Goal: Task Accomplishment & Management: Understand process/instructions

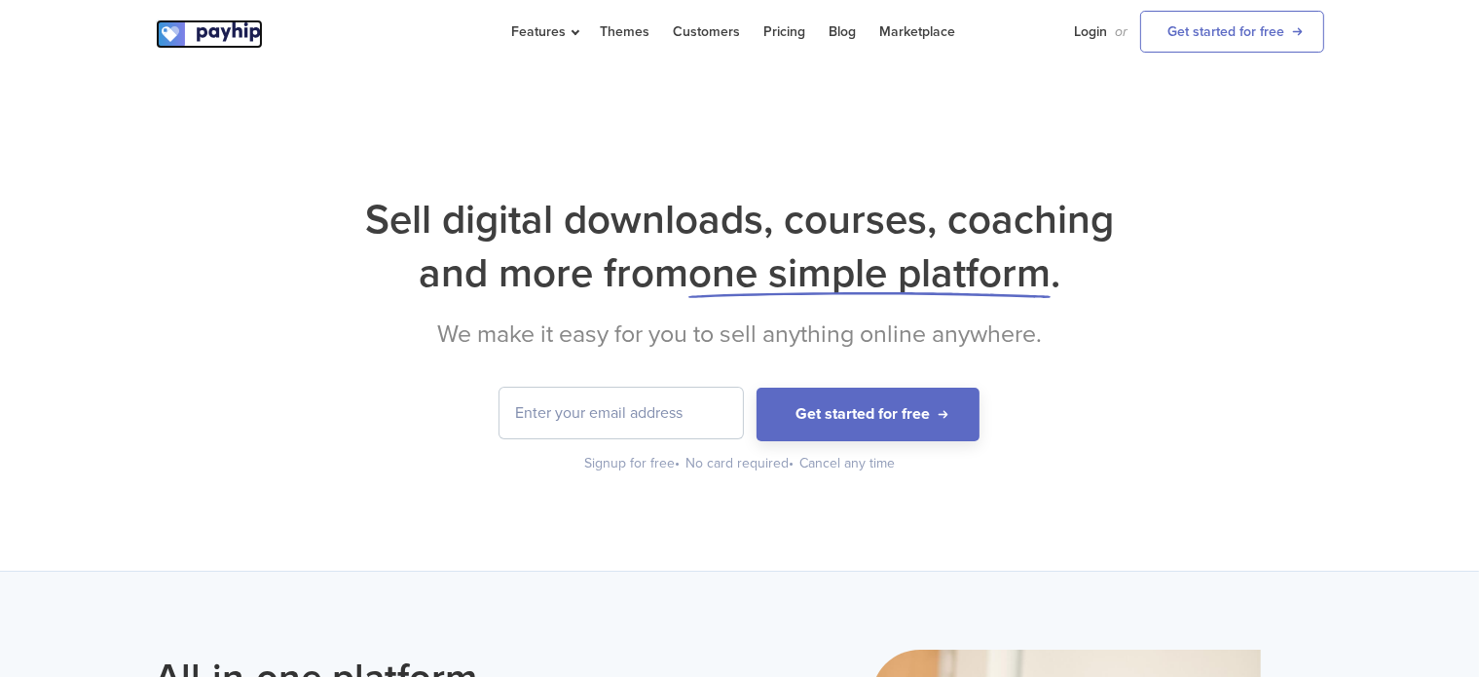
click at [244, 29] on img at bounding box center [209, 33] width 107 height 29
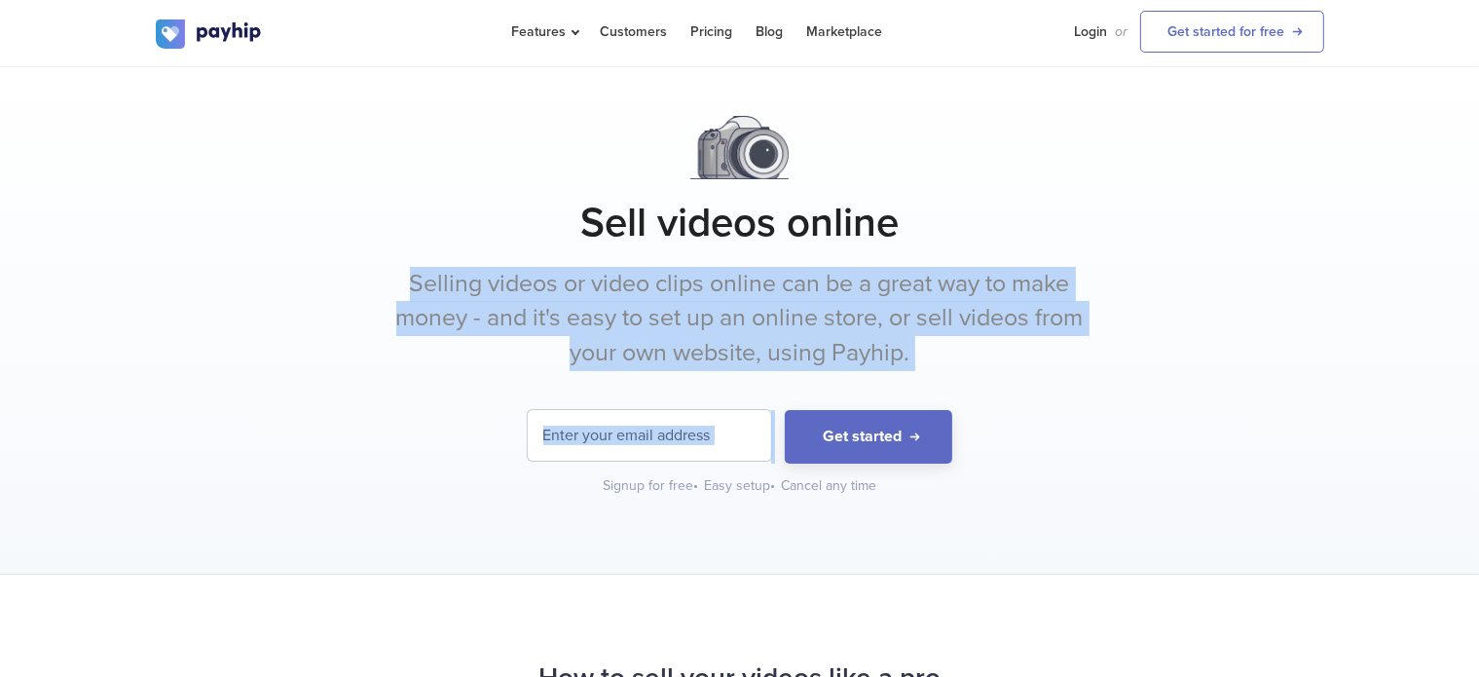
drag, startPoint x: 411, startPoint y: 276, endPoint x: 967, endPoint y: 399, distance: 569.6
click at [967, 399] on div "Sell videos online Selling videos or video clips online can be a great way to m…" at bounding box center [740, 306] width 1169 height 380
click at [968, 397] on div "Sell videos online Selling videos or video clips online can be a great way to m…" at bounding box center [740, 306] width 1169 height 380
